Goal: Task Accomplishment & Management: Complete application form

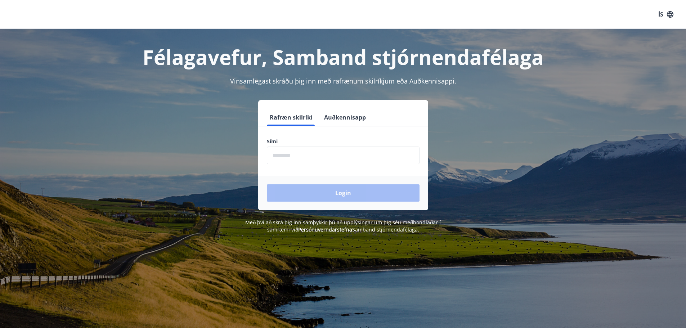
click at [306, 141] on label "Sími" at bounding box center [343, 141] width 153 height 7
click at [291, 152] on input "phone" at bounding box center [343, 156] width 153 height 18
type input "********"
click at [322, 186] on button "Login" at bounding box center [343, 192] width 153 height 17
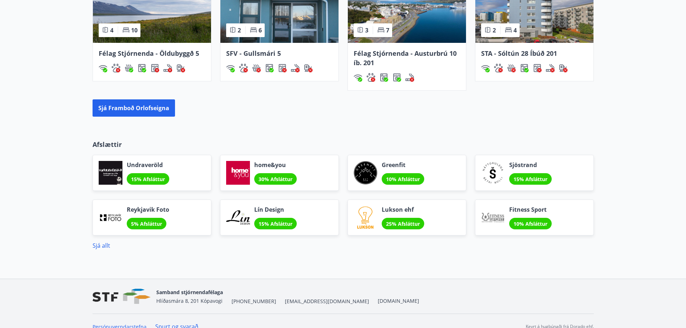
scroll to position [572, 0]
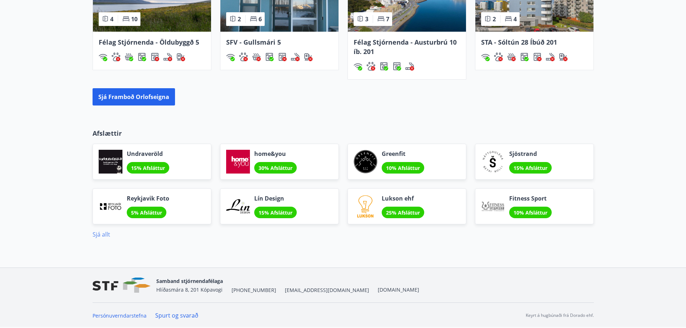
click at [106, 235] on link "Sjá allt" at bounding box center [102, 234] width 18 height 8
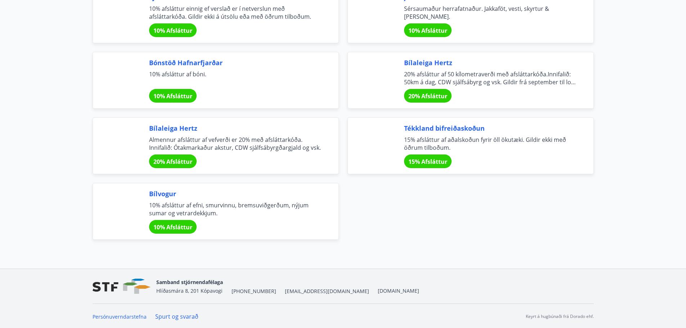
scroll to position [2401, 0]
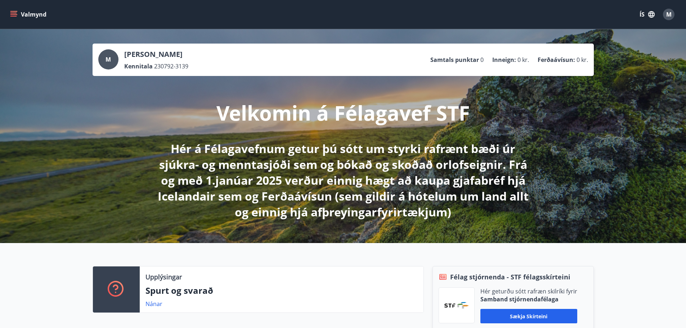
drag, startPoint x: 604, startPoint y: 219, endPoint x: 604, endPoint y: -44, distance: 262.8
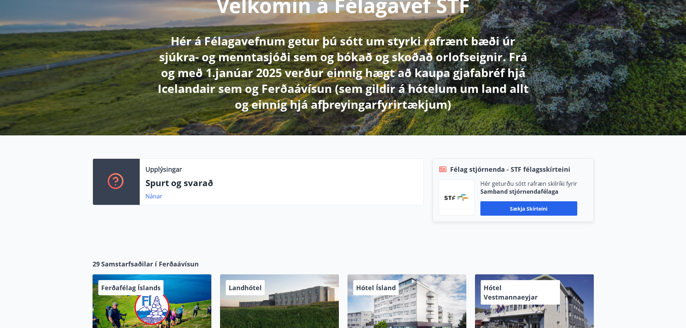
scroll to position [108, 0]
click at [165, 190] on div "Upplýsingar Spurt og svarað Nánar" at bounding box center [282, 181] width 284 height 46
click at [152, 199] on link "Nánar" at bounding box center [153, 196] width 17 height 8
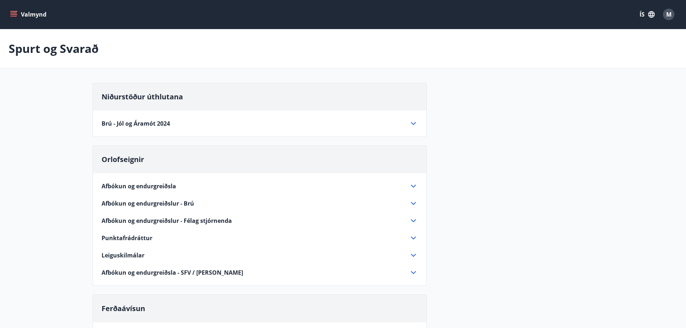
scroll to position [36, 0]
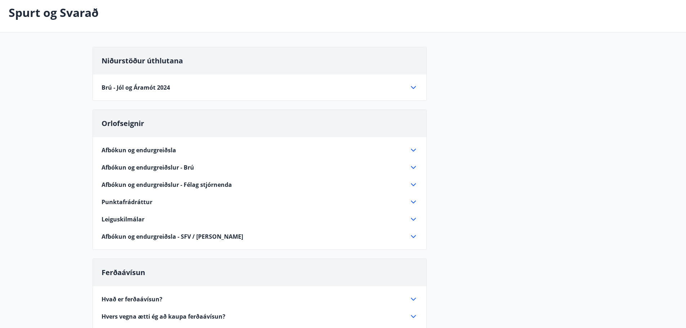
click at [414, 87] on icon at bounding box center [413, 87] width 9 height 9
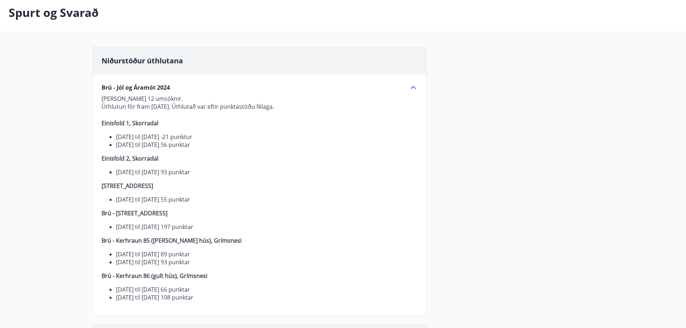
click at [414, 87] on icon at bounding box center [413, 87] width 5 height 3
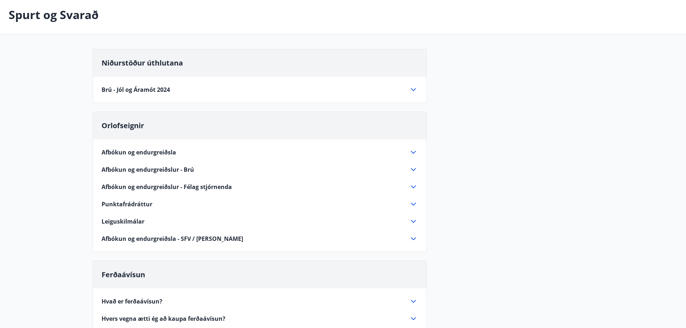
scroll to position [0, 0]
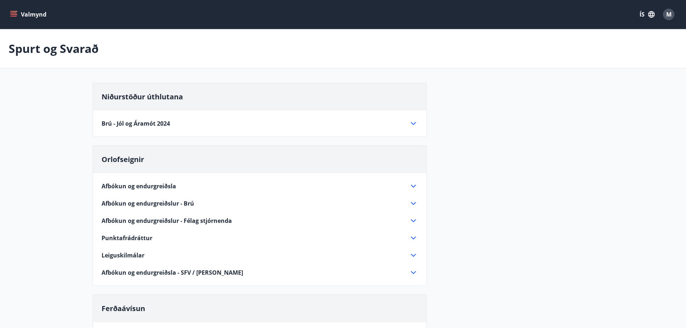
click at [14, 11] on icon "menu" at bounding box center [14, 11] width 8 height 1
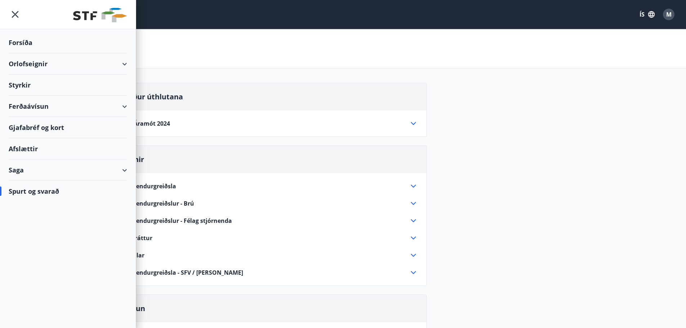
click at [30, 42] on div "Forsíða" at bounding box center [68, 42] width 118 height 21
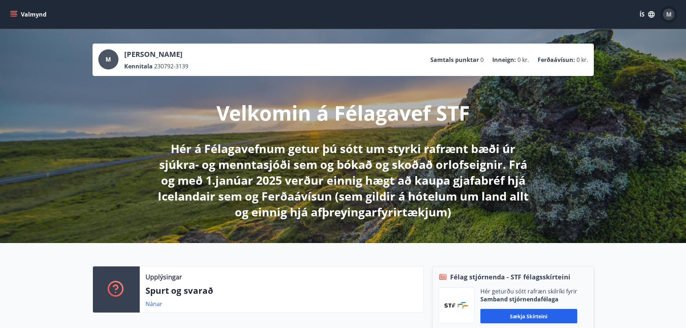
click at [667, 14] on span "M" at bounding box center [668, 14] width 5 height 8
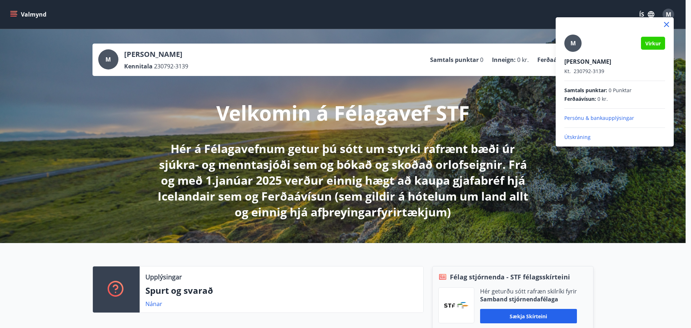
click at [455, 134] on div at bounding box center [345, 164] width 691 height 328
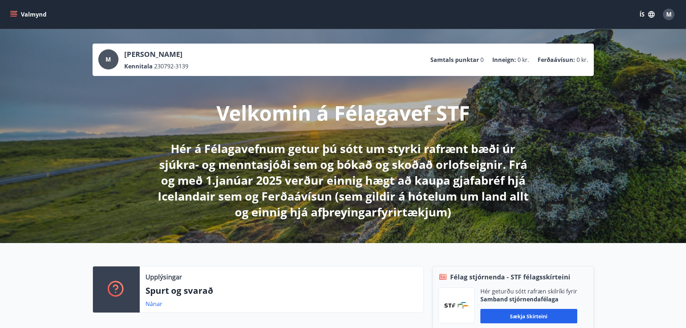
click at [15, 13] on icon "menu" at bounding box center [13, 13] width 6 height 1
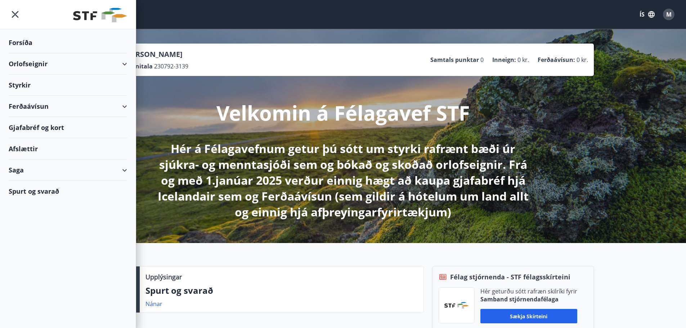
click at [28, 86] on div "Styrkir" at bounding box center [68, 85] width 118 height 21
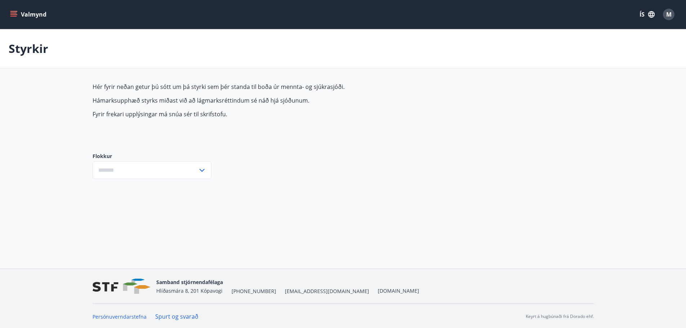
type input "***"
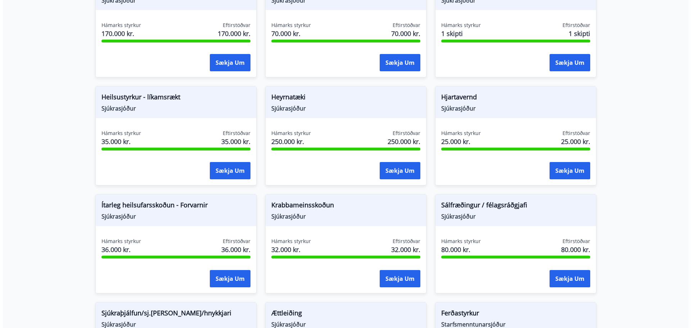
scroll to position [319, 0]
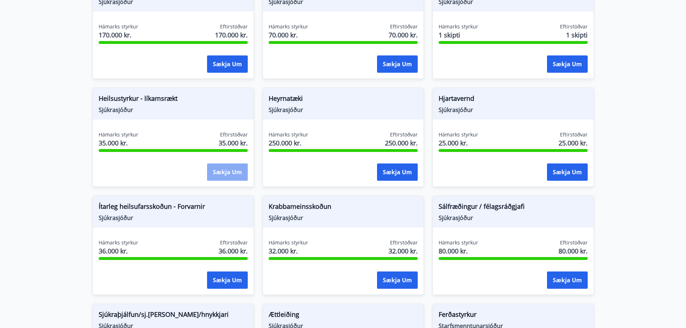
click at [238, 176] on button "Sækja um" at bounding box center [227, 171] width 41 height 17
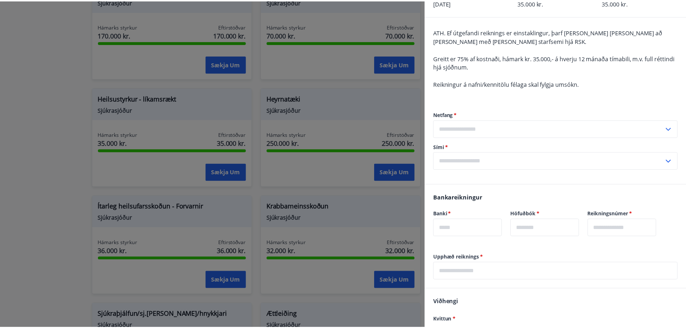
scroll to position [0, 0]
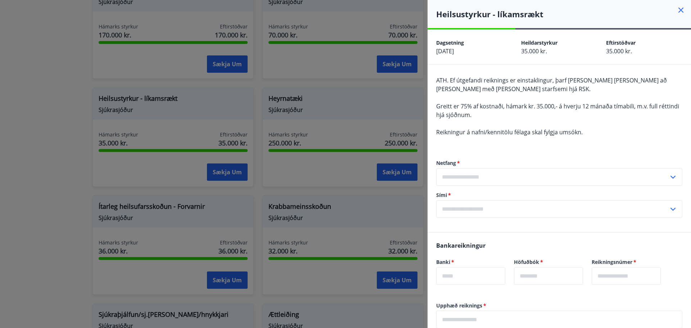
click at [71, 135] on div at bounding box center [345, 164] width 691 height 328
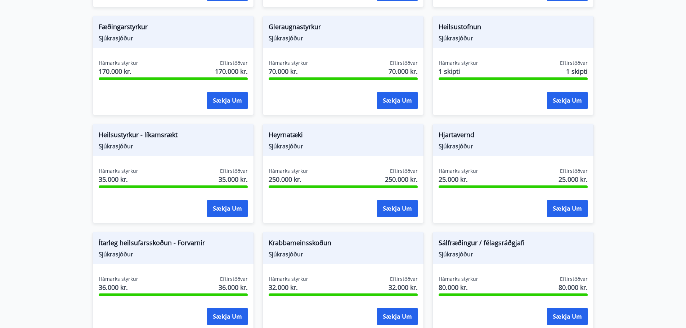
scroll to position [180, 0]
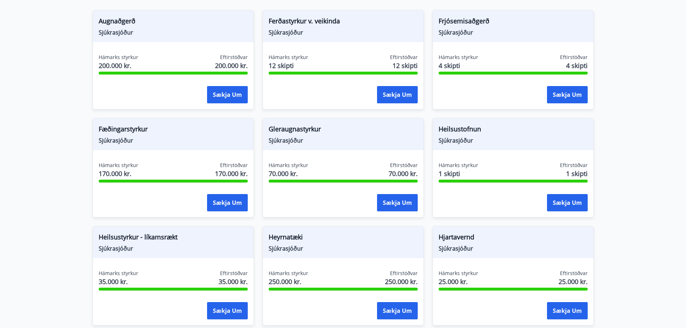
click at [643, 71] on main "Styrkir Hér fyrir neðan getur þú sótt um þá styrki sem þér standa til boða úr m…" at bounding box center [343, 253] width 686 height 809
click at [635, 84] on main "Styrkir Hér fyrir neðan getur þú sótt um þá styrki sem þér standa til boða úr m…" at bounding box center [343, 253] width 686 height 809
